Goal: Find contact information: Find contact information

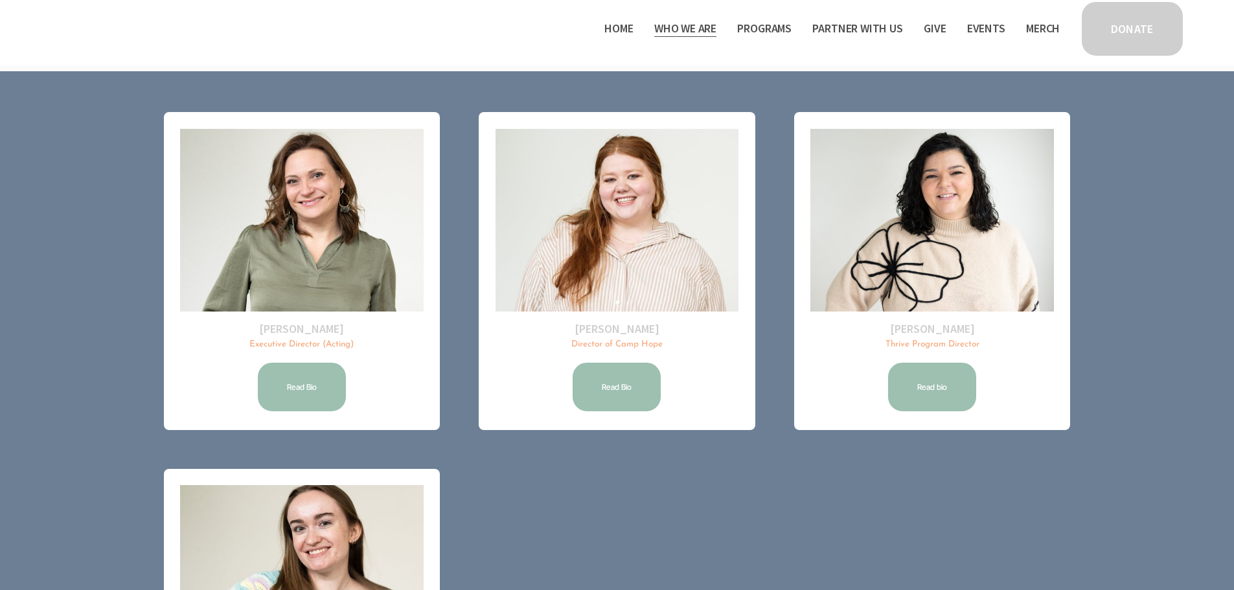
scroll to position [58, 0]
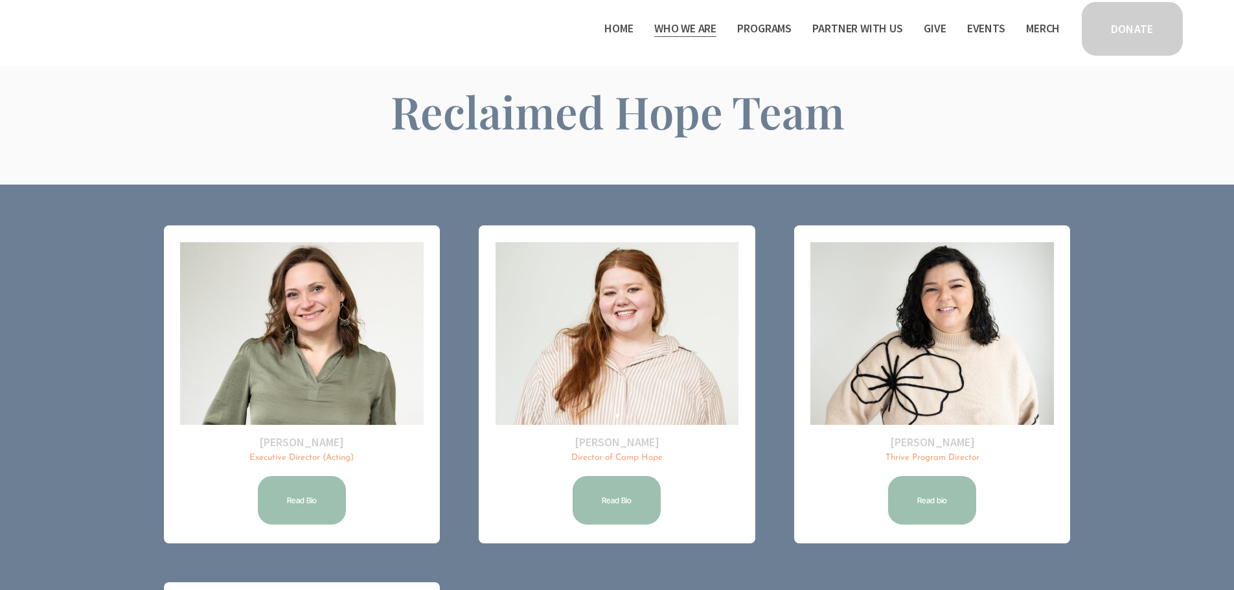
click at [319, 499] on link "Read Bio" at bounding box center [302, 500] width 92 height 52
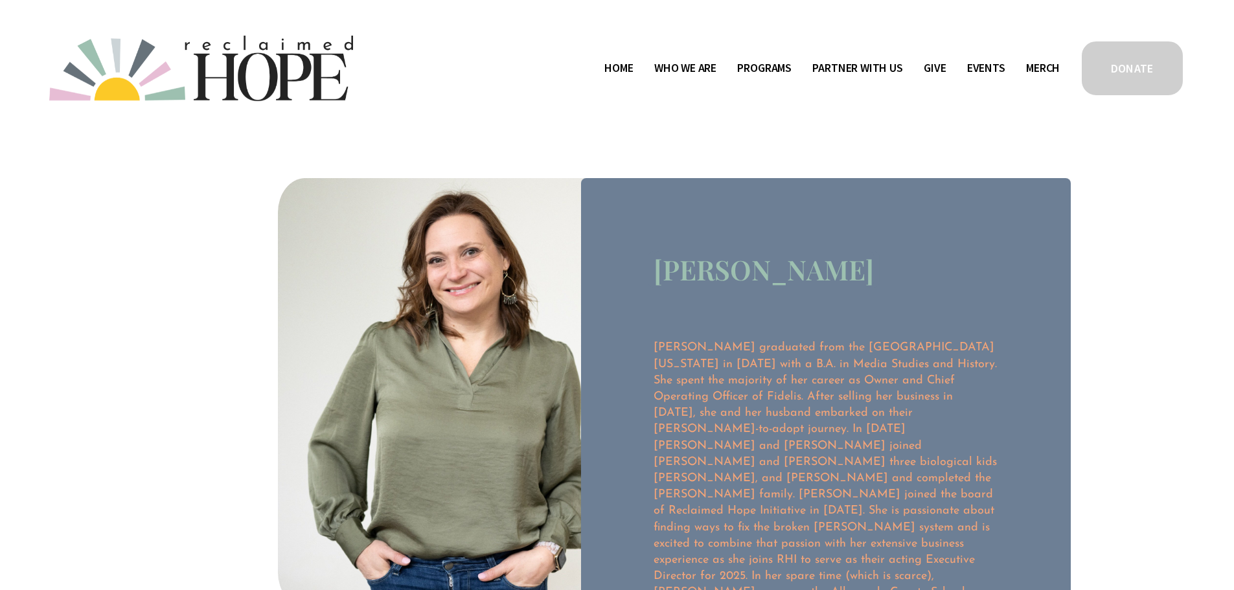
click at [0, 0] on span "Contact" at bounding box center [0, 0] width 0 height 0
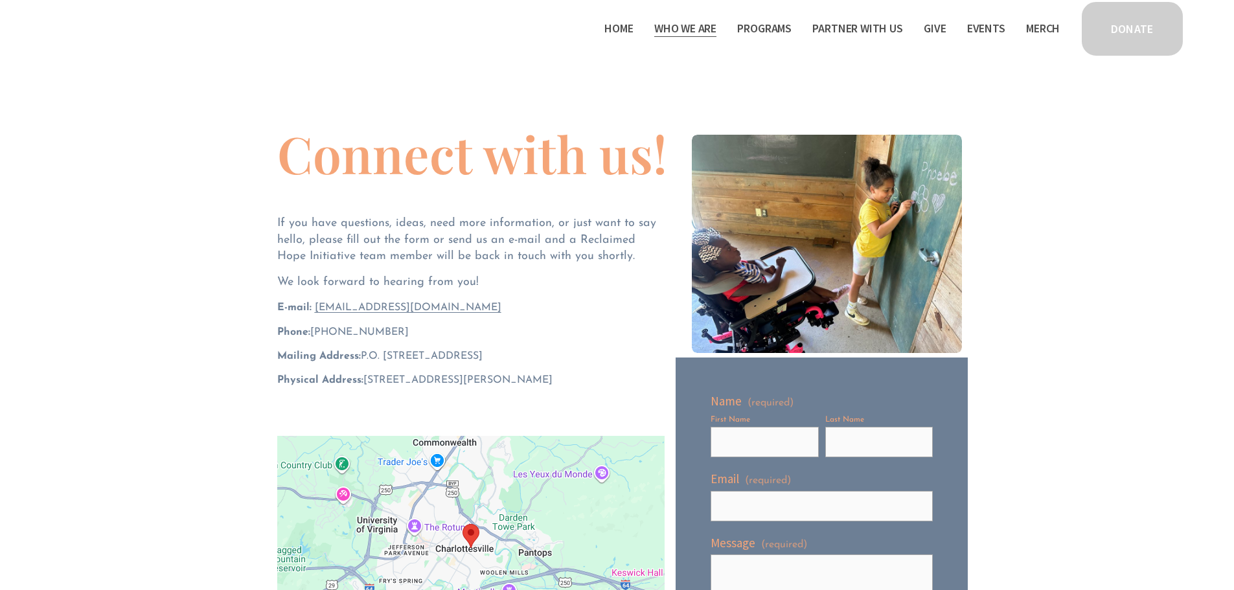
scroll to position [259, 0]
